Goal: Navigation & Orientation: Understand site structure

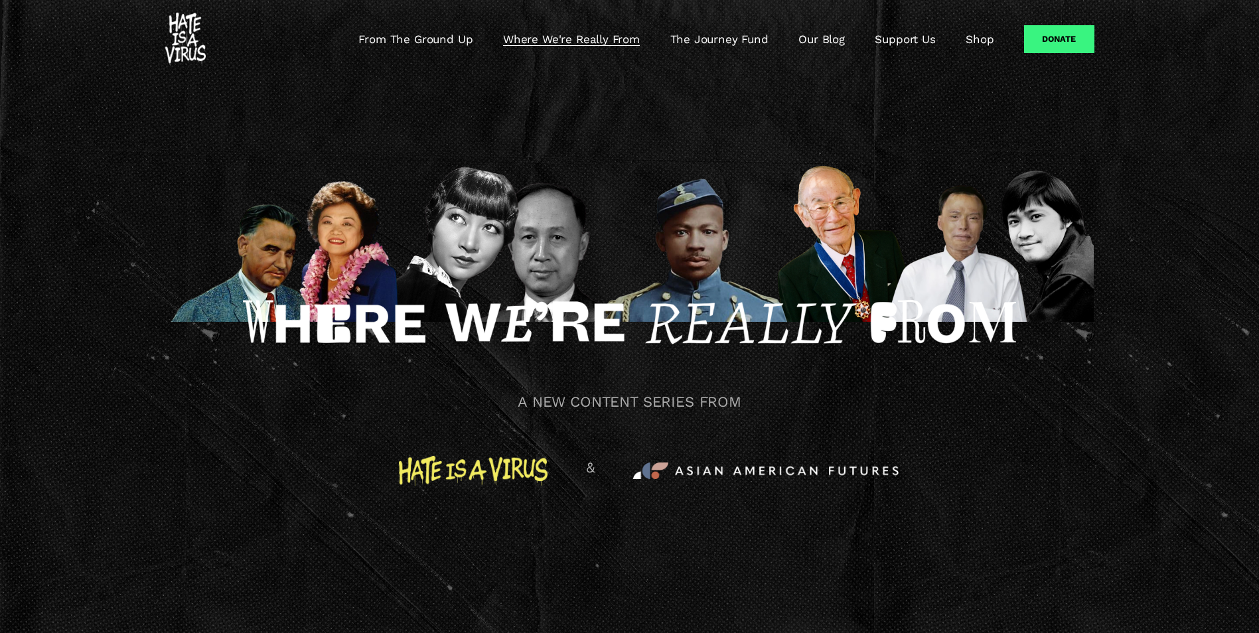
click at [185, 331] on div at bounding box center [629, 239] width 929 height 238
click at [342, 361] on div at bounding box center [629, 334] width 773 height 86
click at [385, 125] on div at bounding box center [629, 239] width 929 height 238
click at [631, 155] on div at bounding box center [629, 239] width 929 height 238
click at [874, 108] on div "A NEW CONTENT SERIES FROM" at bounding box center [629, 361] width 1259 height 567
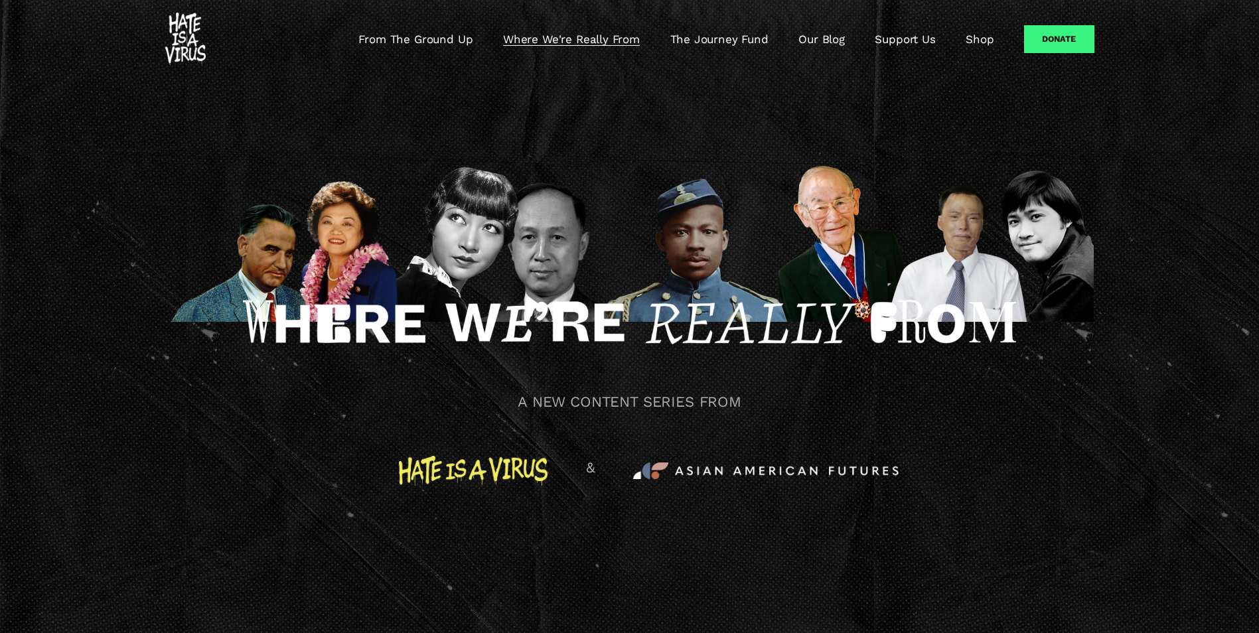
click at [432, 367] on div at bounding box center [629, 334] width 773 height 86
click at [404, 33] on link "From The Ground Up" at bounding box center [416, 39] width 114 height 16
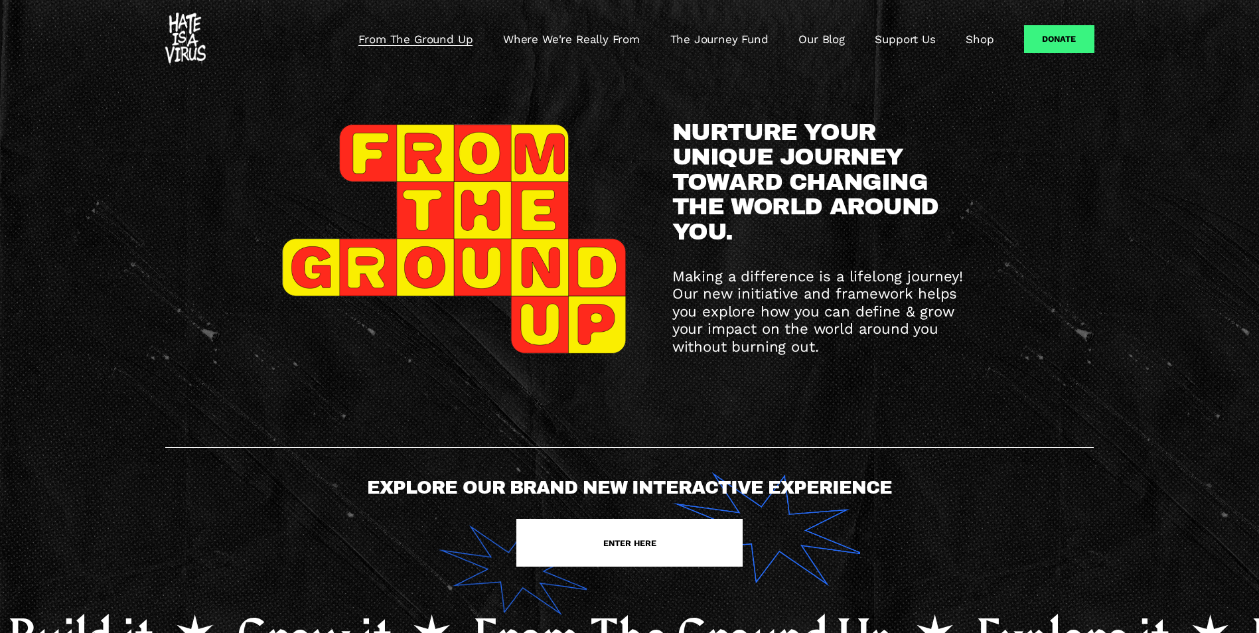
click at [700, 37] on link "The Journey Fund" at bounding box center [720, 39] width 98 height 16
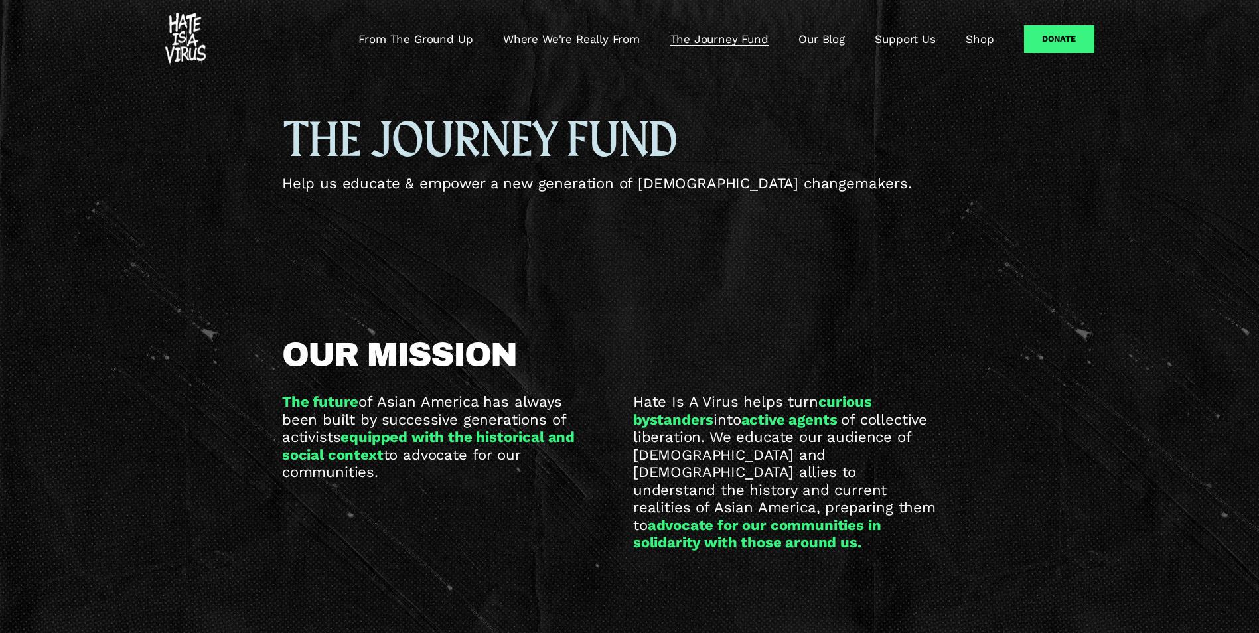
click at [821, 39] on link "Our Blog" at bounding box center [822, 39] width 46 height 16
click at [921, 44] on link "Support Us" at bounding box center [905, 39] width 60 height 16
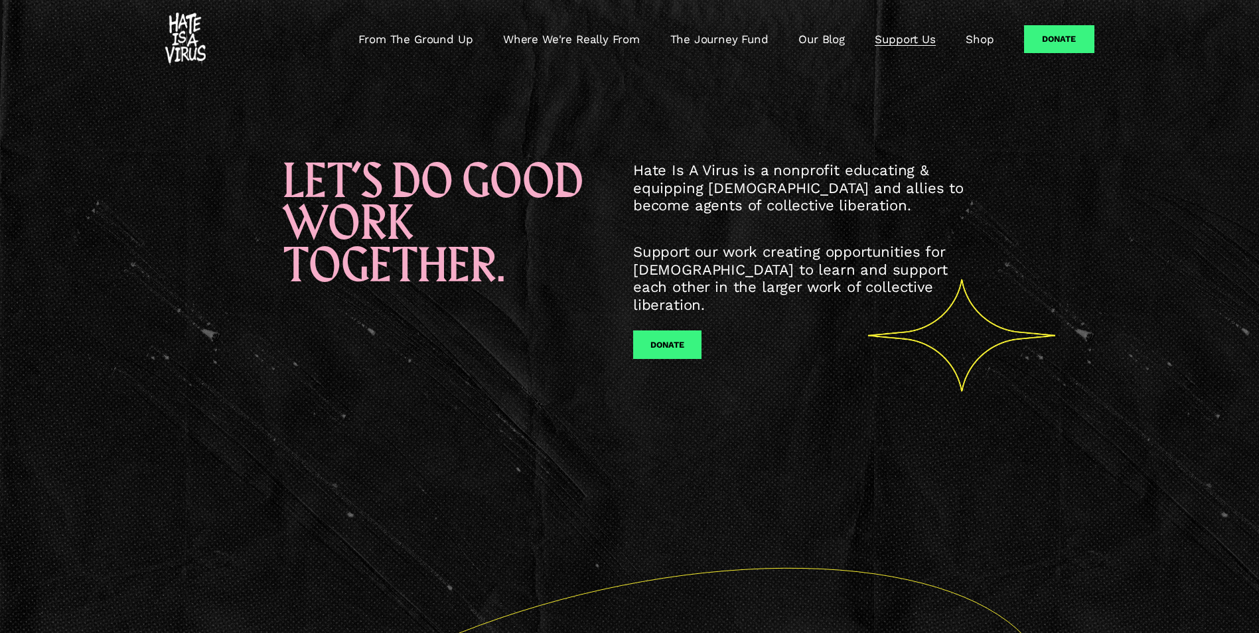
click at [981, 50] on div "From The Ground Up Where We're Really From The Journey Fund Our Blog Support Us…" at bounding box center [579, 39] width 829 height 53
click at [981, 42] on link "Shop" at bounding box center [980, 39] width 28 height 16
click at [394, 28] on div "From The Ground Up Where We're Really From The Journey Fund Our Blog Support Us…" at bounding box center [579, 39] width 829 height 53
click at [397, 35] on link "From The Ground Up" at bounding box center [416, 39] width 114 height 16
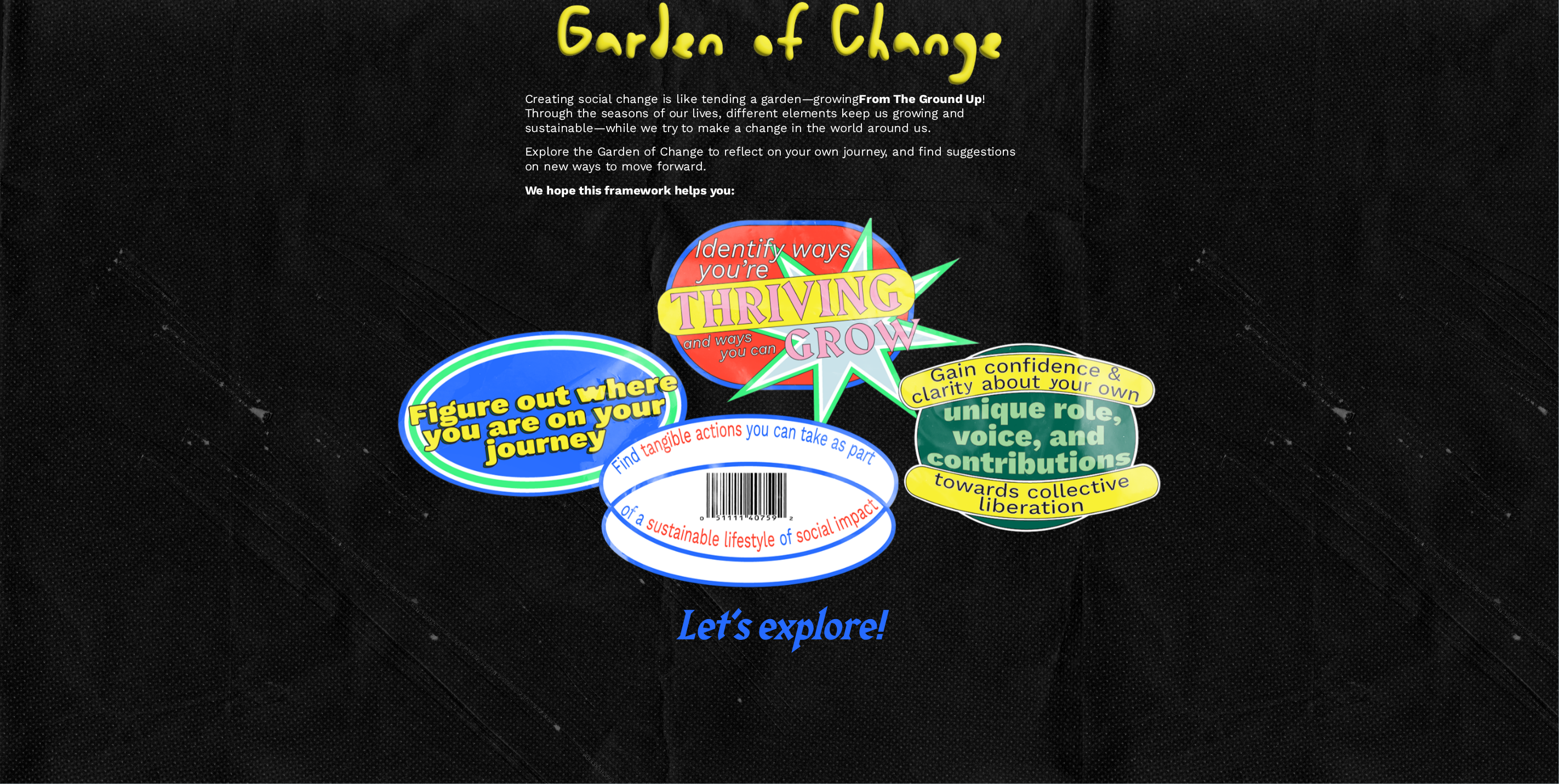
scroll to position [774, 0]
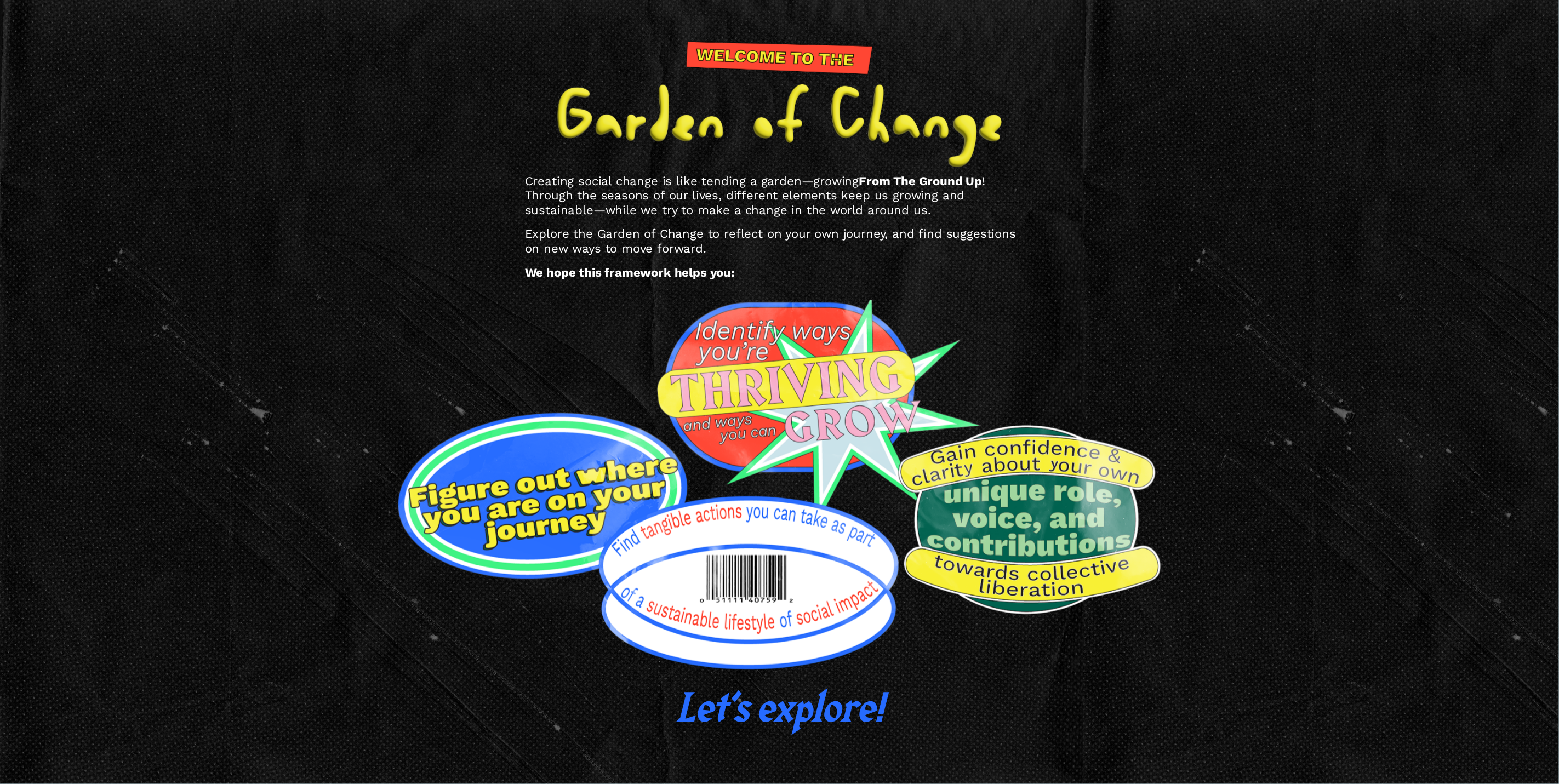
click at [1039, 245] on div "Creating social change is like tending a garden—growing From The Ground Up Expl…" at bounding box center [779, 373] width 1559 height 715
